Goal: Task Accomplishment & Management: Complete application form

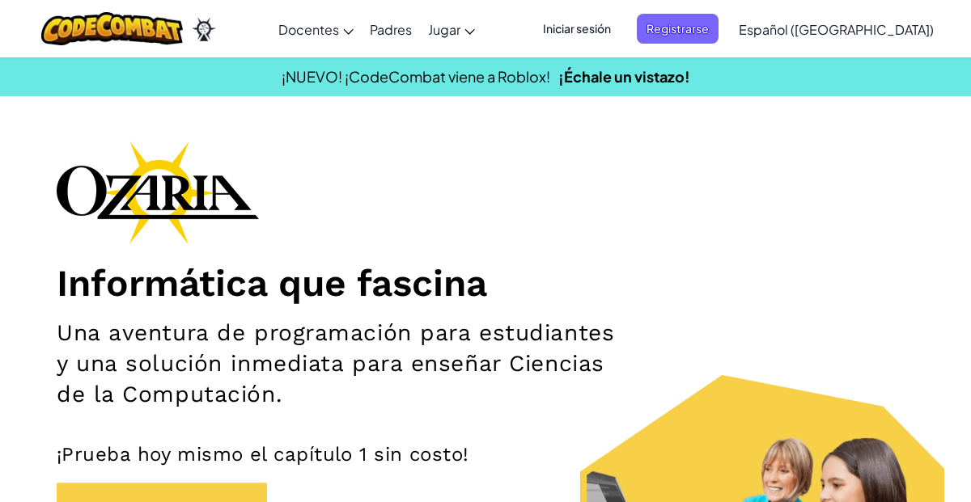
click at [611, 23] on font "Iniciar sesión" at bounding box center [577, 28] width 68 height 15
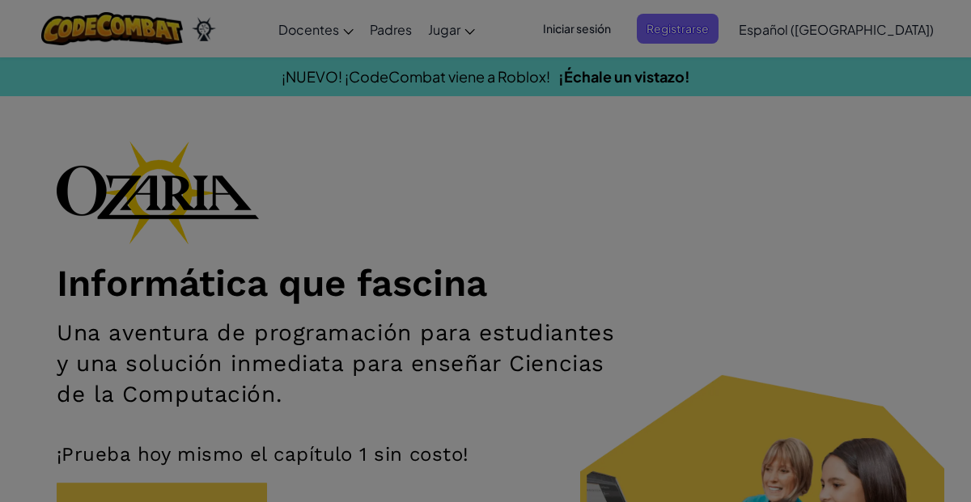
type input "NicolCRBL"
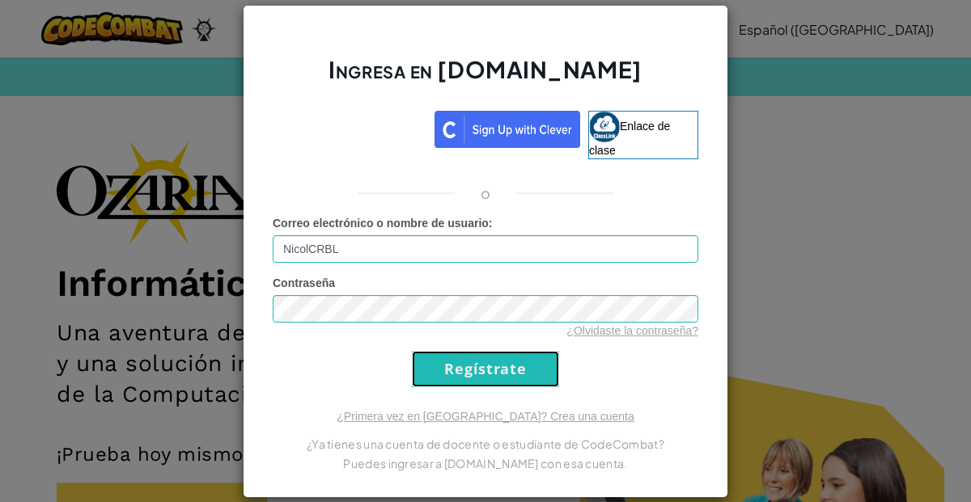
click at [480, 365] on input "Regístrate" at bounding box center [485, 369] width 147 height 36
